Goal: Information Seeking & Learning: Compare options

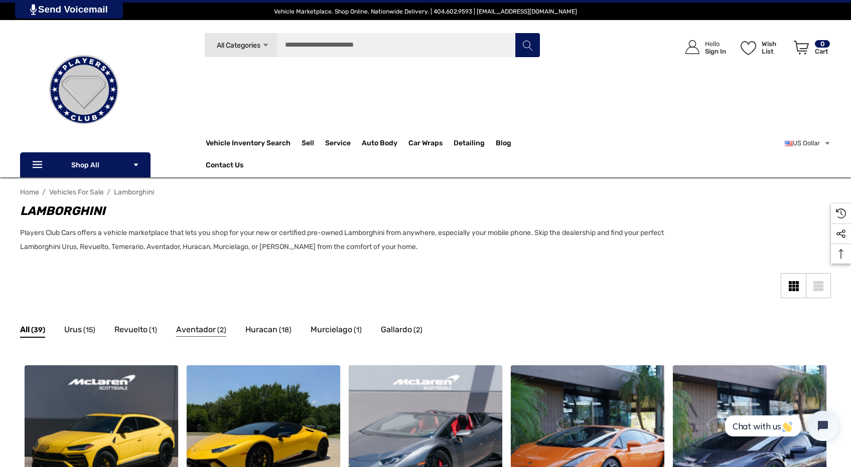
click at [216, 331] on link "Aventador (2)" at bounding box center [201, 332] width 50 height 16
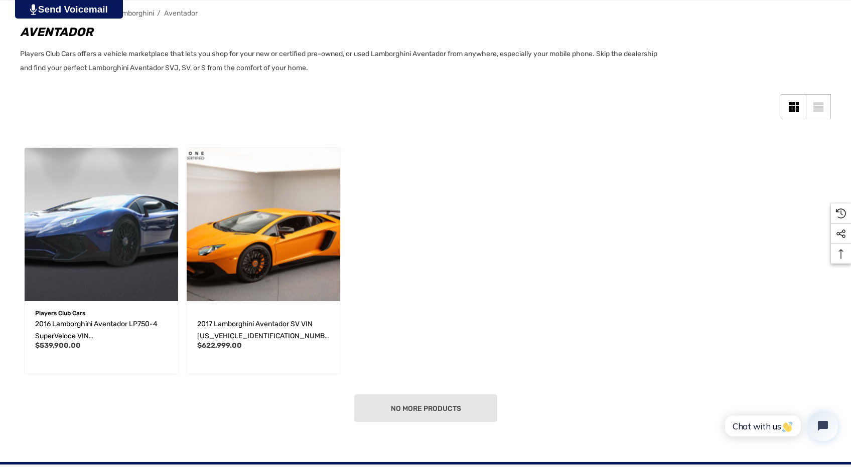
scroll to position [201, 0]
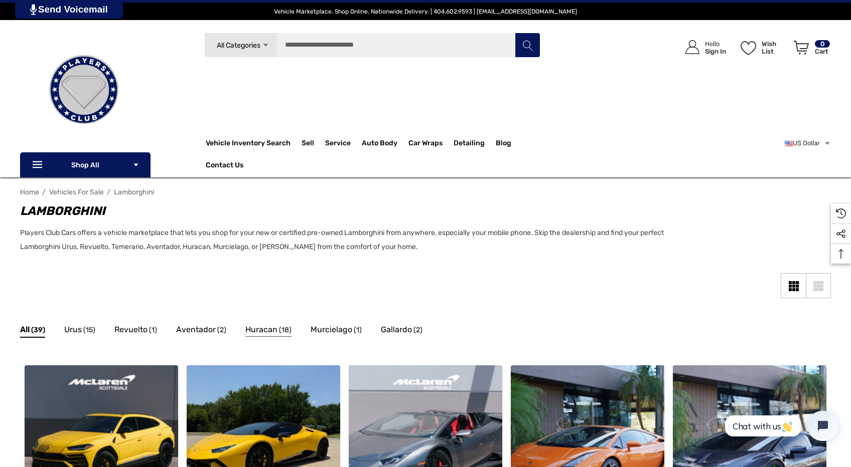
click at [283, 335] on span "(18)" at bounding box center [285, 330] width 13 height 13
